Goal: Information Seeking & Learning: Learn about a topic

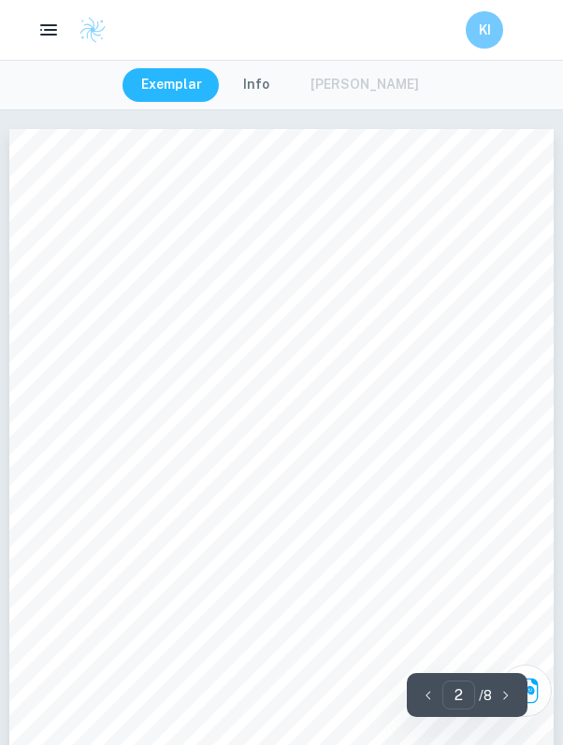
scroll to position [822, 0]
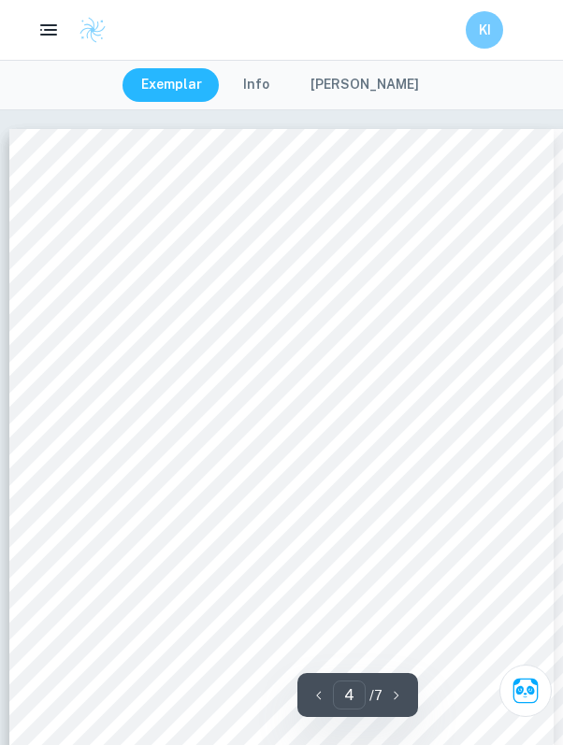
scroll to position [2493, 0]
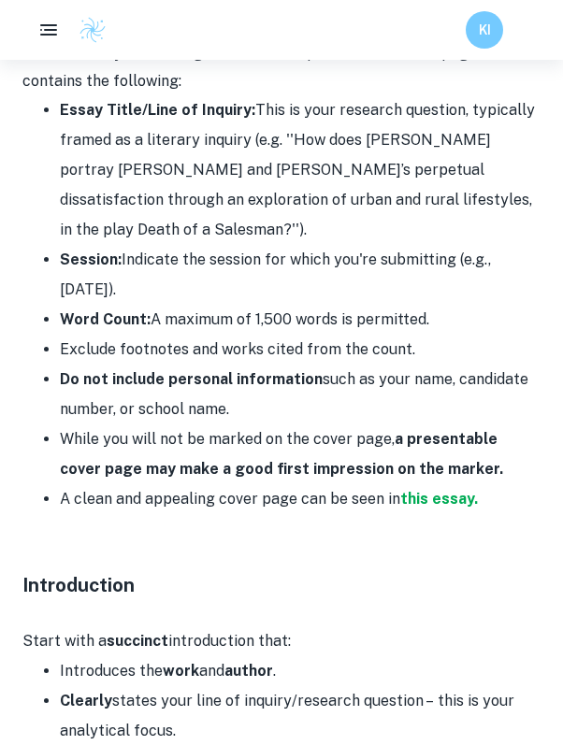
scroll to position [1860, 0]
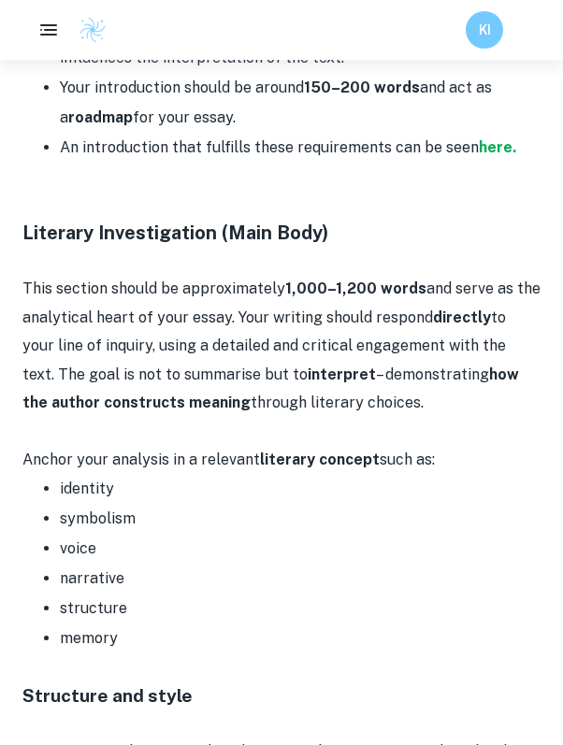
click at [165, 474] on li "identity" at bounding box center [300, 489] width 481 height 30
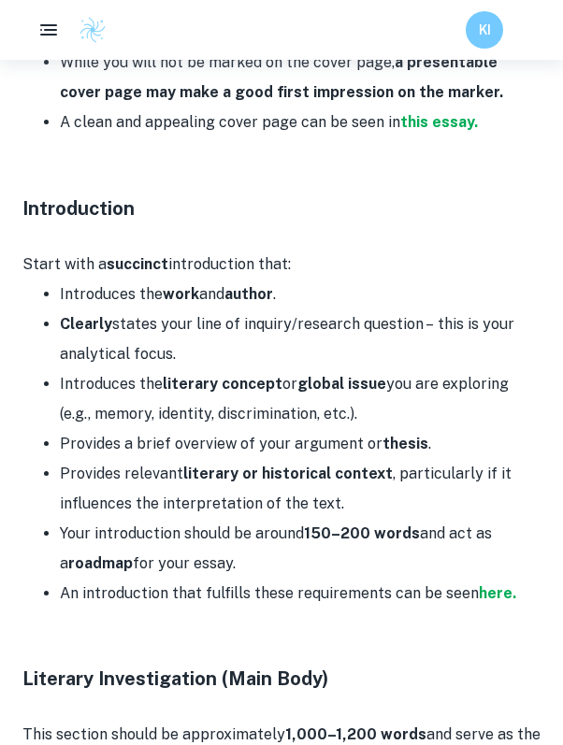
scroll to position [1410, 0]
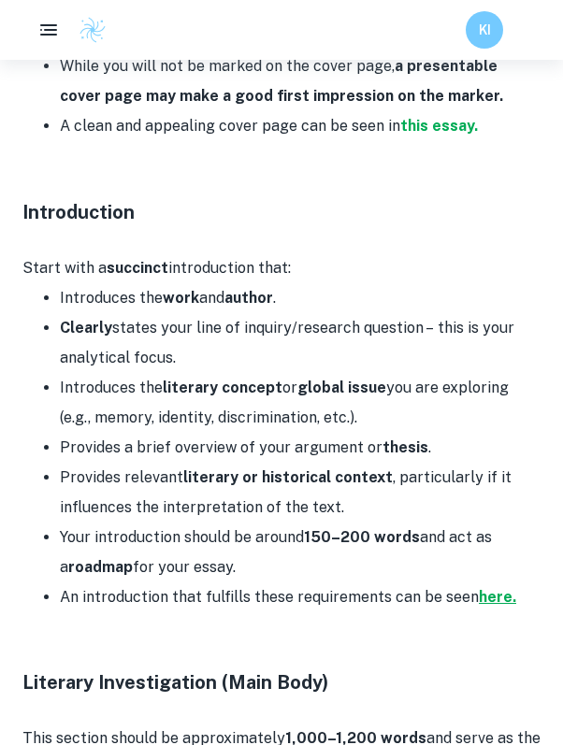
click at [488, 588] on strong "here." at bounding box center [497, 597] width 37 height 18
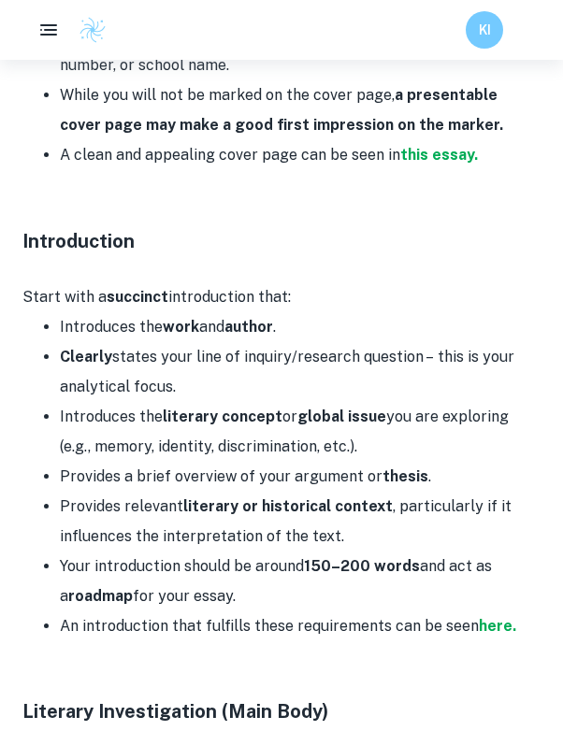
scroll to position [1380, 0]
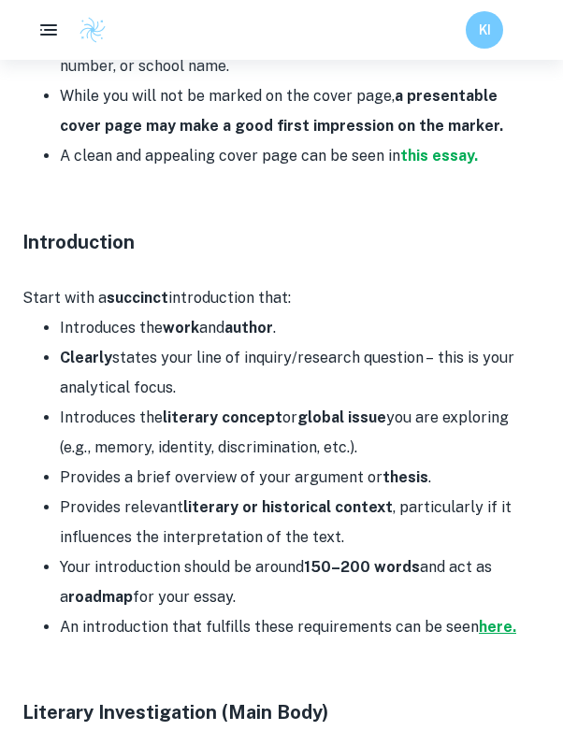
click at [493, 618] on strong "here." at bounding box center [497, 627] width 37 height 18
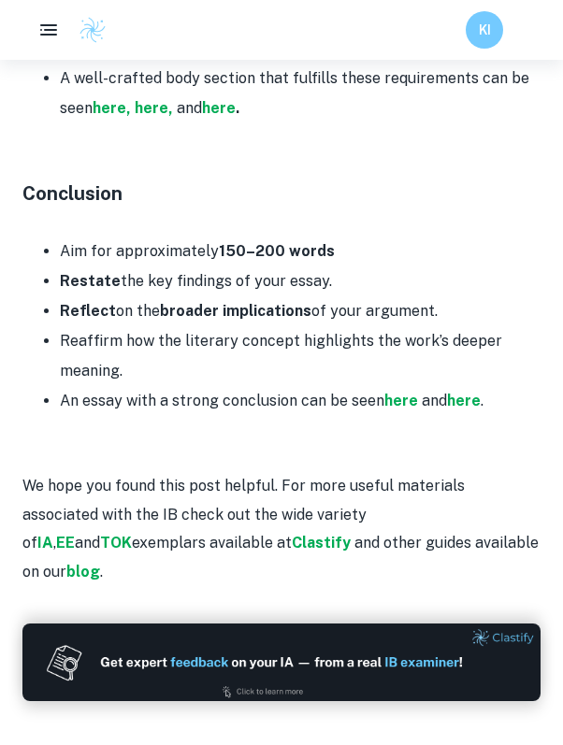
scroll to position [3365, 0]
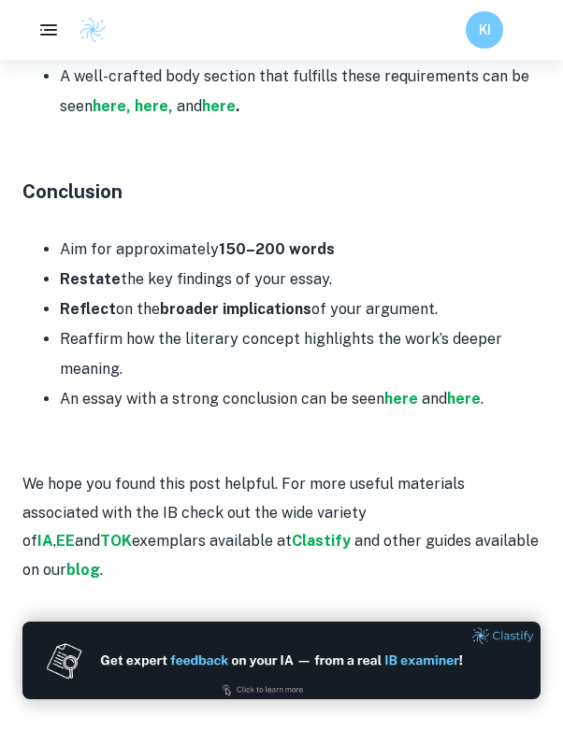
click at [79, 265] on li "Restate the key findings of your essay." at bounding box center [300, 280] width 481 height 30
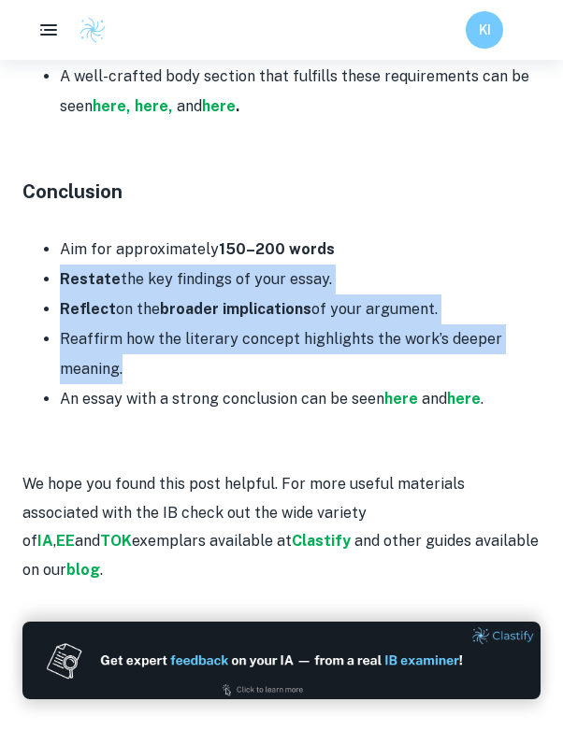
drag, startPoint x: 61, startPoint y: 216, endPoint x: 466, endPoint y: 304, distance: 414.3
click at [465, 304] on ul "Aim for approximately 150–200 words Restate the key findings of your essay. Ref…" at bounding box center [281, 325] width 518 height 180
copy ul "Restate the key findings of your essay. Reflect on the broader implications of …"
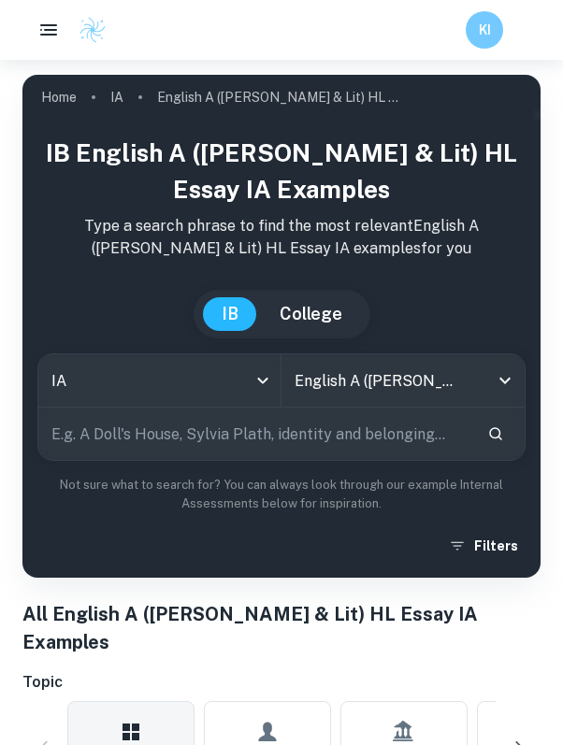
click at [378, 443] on input "text" at bounding box center [255, 434] width 434 height 52
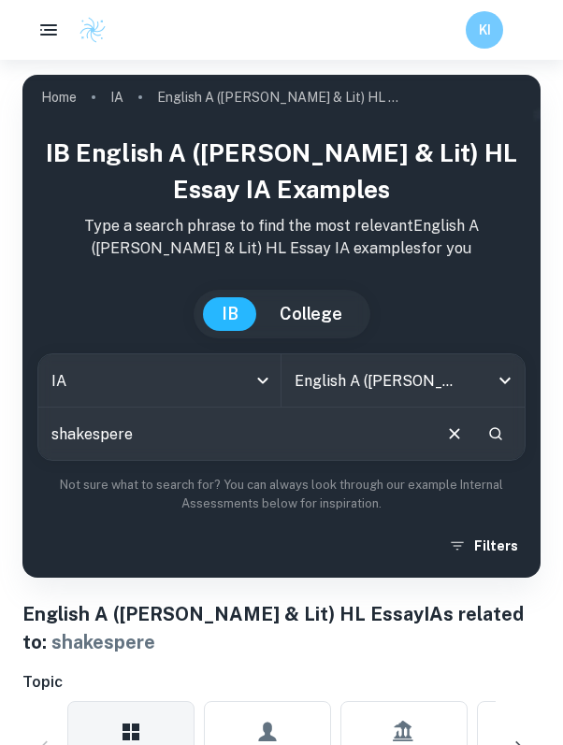
click at [273, 444] on input "shakespere" at bounding box center [233, 434] width 391 height 52
type input "shakespeare"
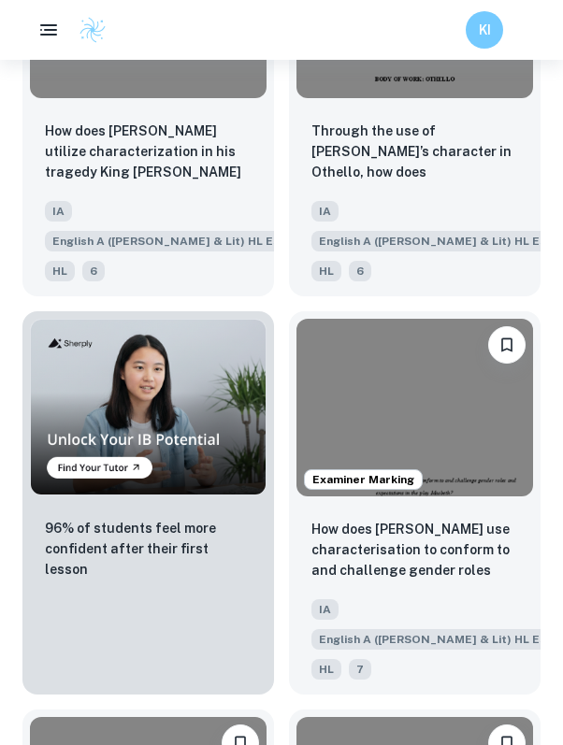
scroll to position [1703, 0]
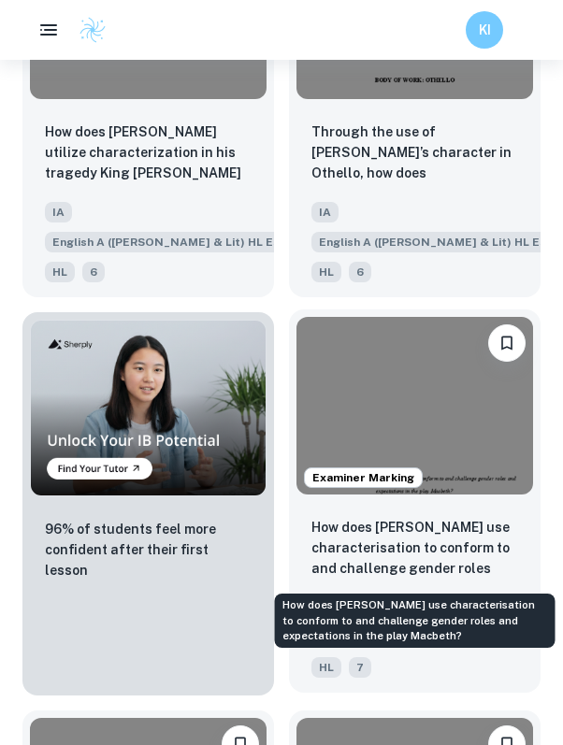
click at [434, 553] on p "How does Shakespeare use characterisation to conform to and challenge gender ro…" at bounding box center [414, 549] width 207 height 64
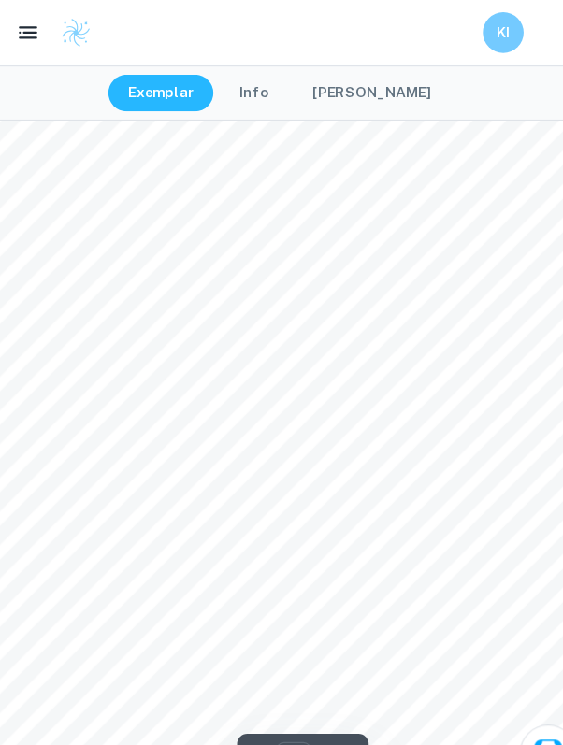
scroll to position [856, 0]
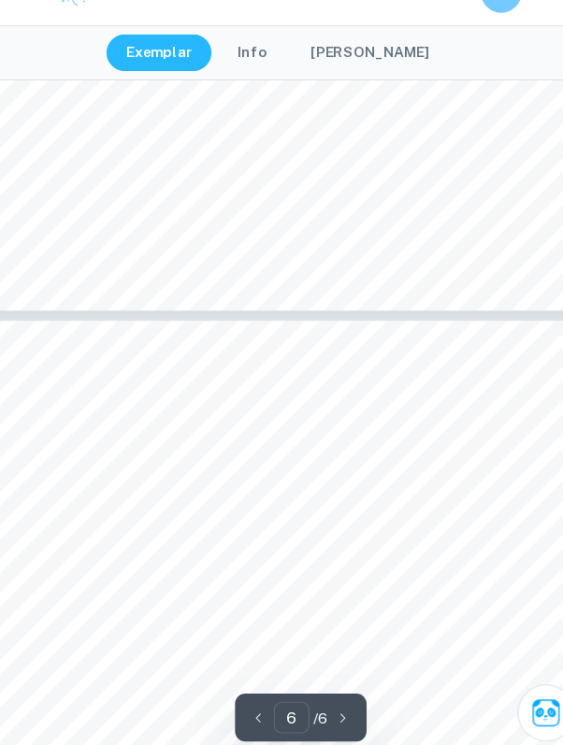
type input "5"
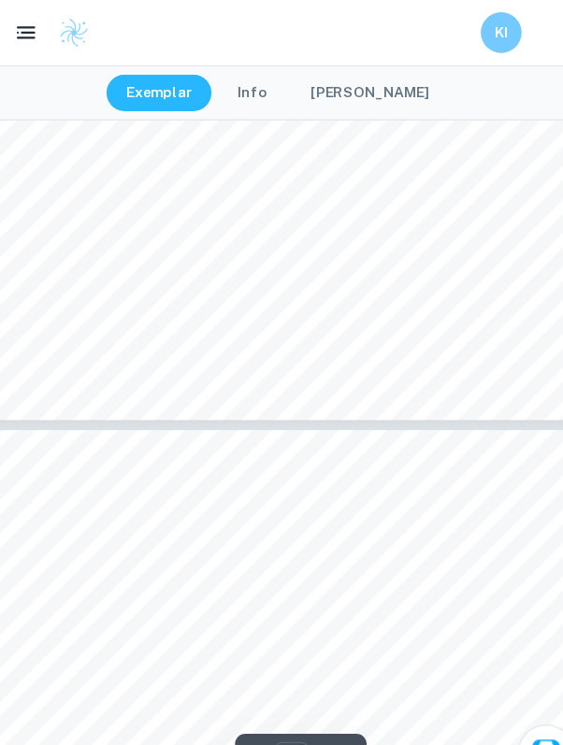
scroll to position [3804, 0]
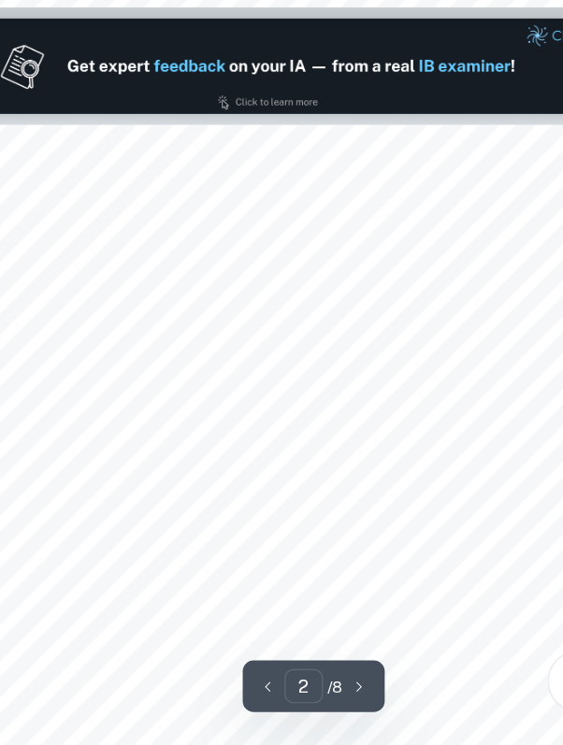
scroll to position [716, 0]
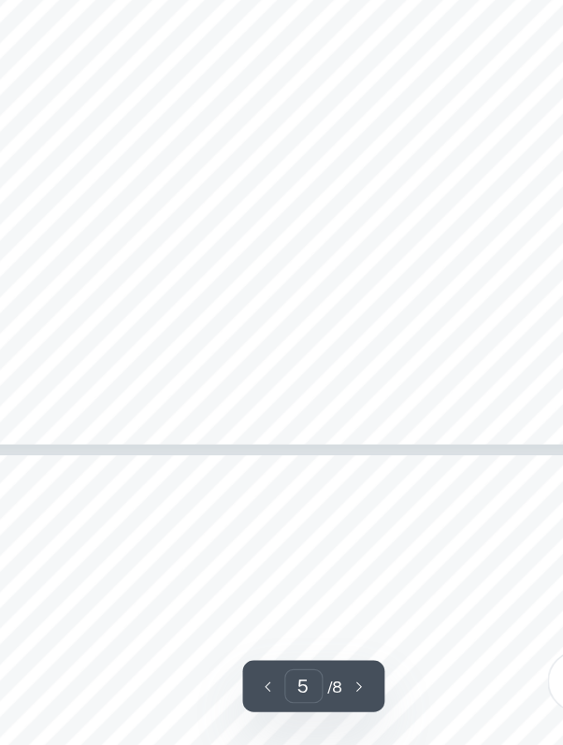
type input "6"
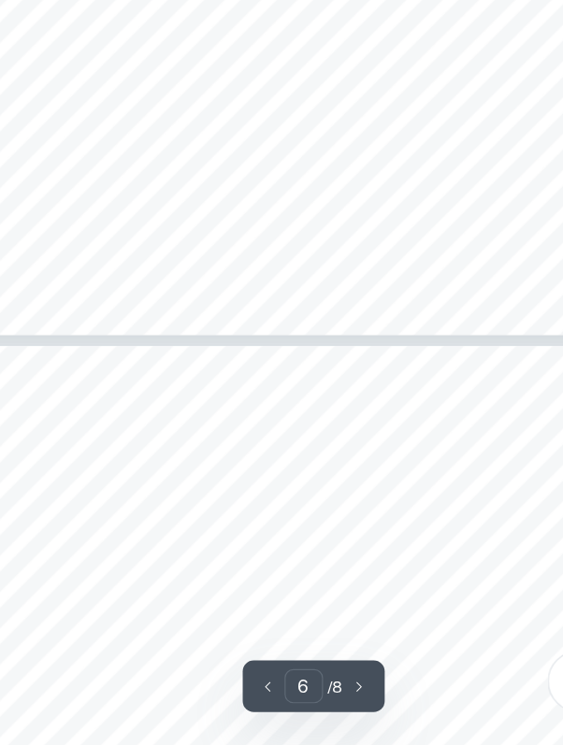
scroll to position [4185, 0]
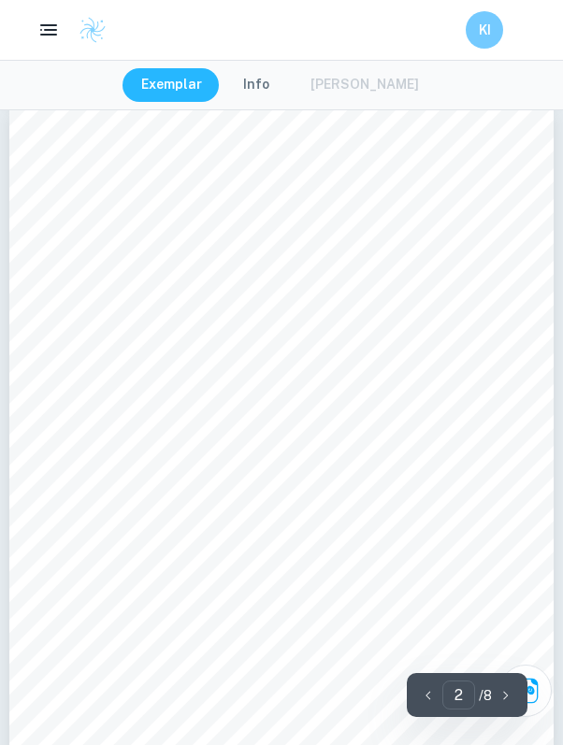
scroll to position [888, 0]
